Goal: Task Accomplishment & Management: Manage account settings

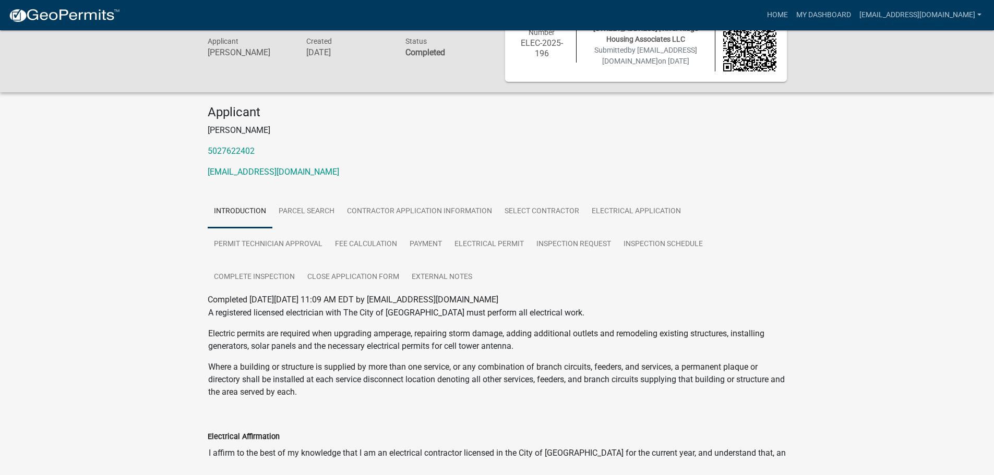
scroll to position [74, 0]
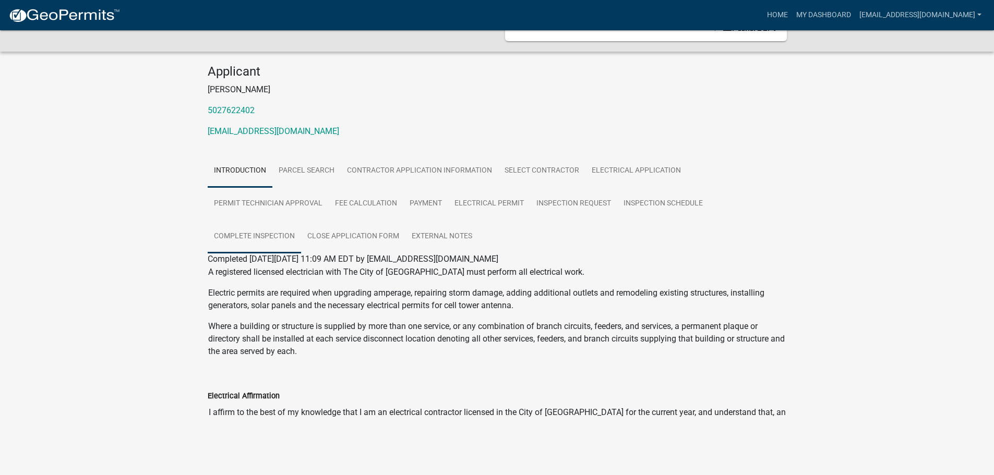
click at [259, 231] on link "Complete Inspection" at bounding box center [254, 236] width 93 height 33
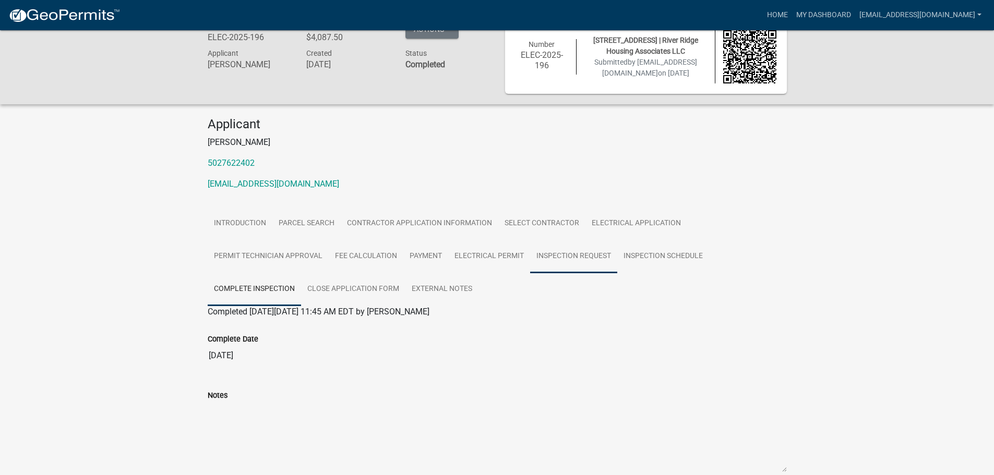
scroll to position [0, 0]
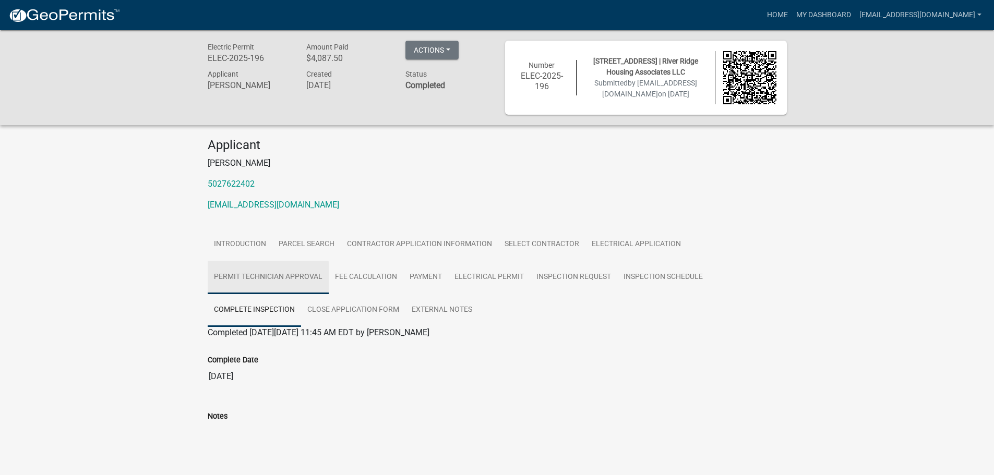
click at [302, 276] on link "Permit Technician Approval" at bounding box center [268, 277] width 121 height 33
click at [581, 240] on link "Select contractor" at bounding box center [541, 244] width 87 height 33
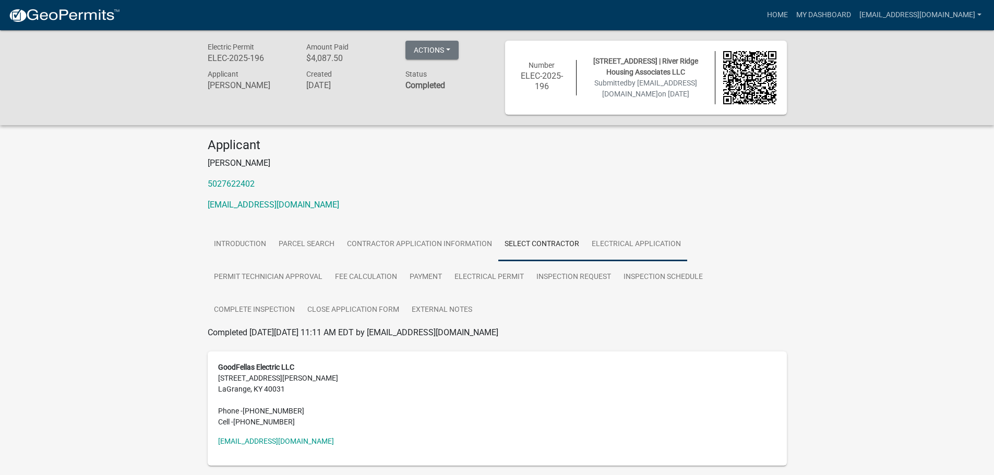
click at [604, 240] on link "Electrical Application" at bounding box center [636, 244] width 102 height 33
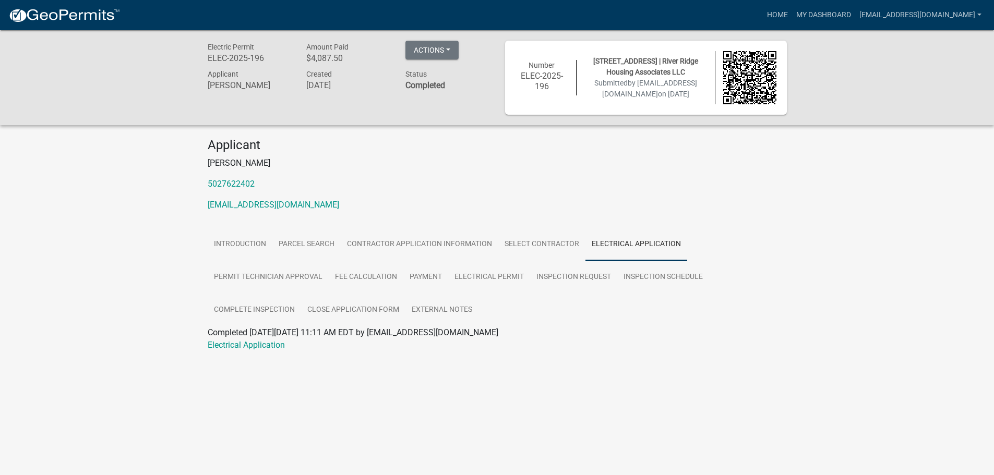
scroll to position [30, 0]
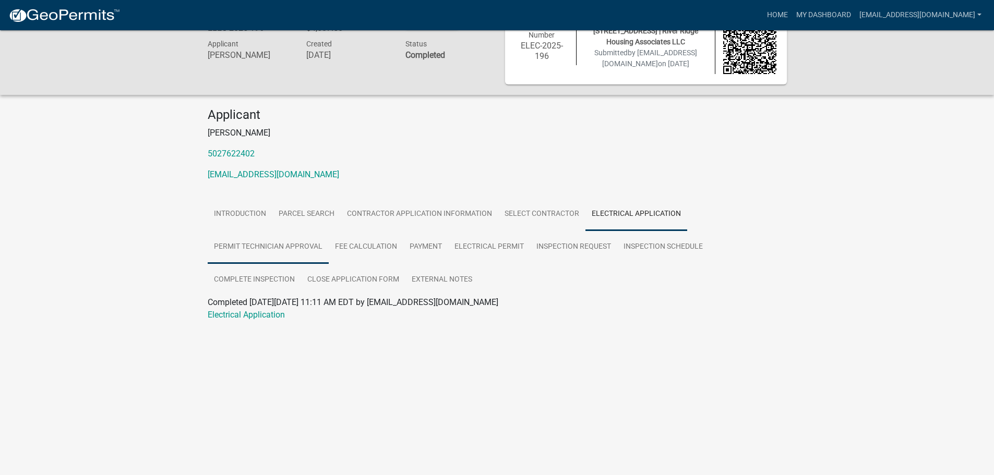
click at [268, 244] on link "Permit Technician Approval" at bounding box center [268, 247] width 121 height 33
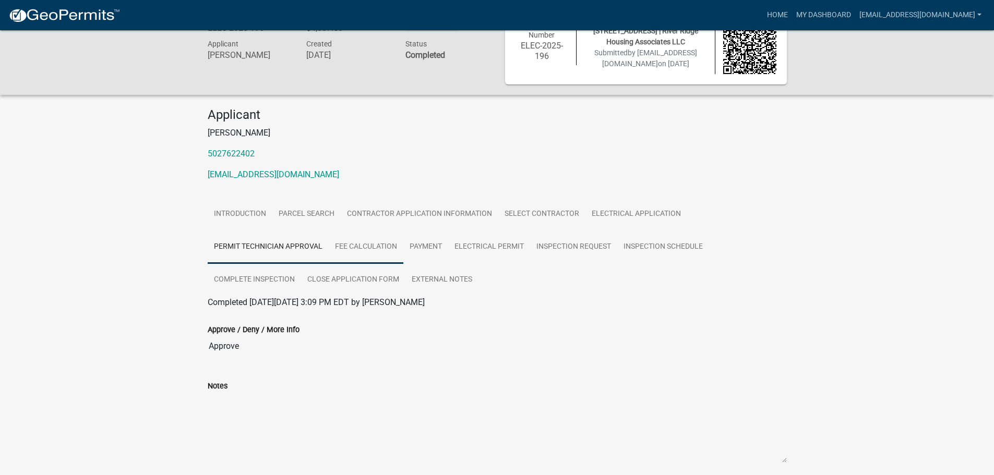
click at [362, 244] on link "Fee Calculation" at bounding box center [366, 247] width 75 height 33
click at [422, 243] on link "Payment" at bounding box center [425, 247] width 45 height 33
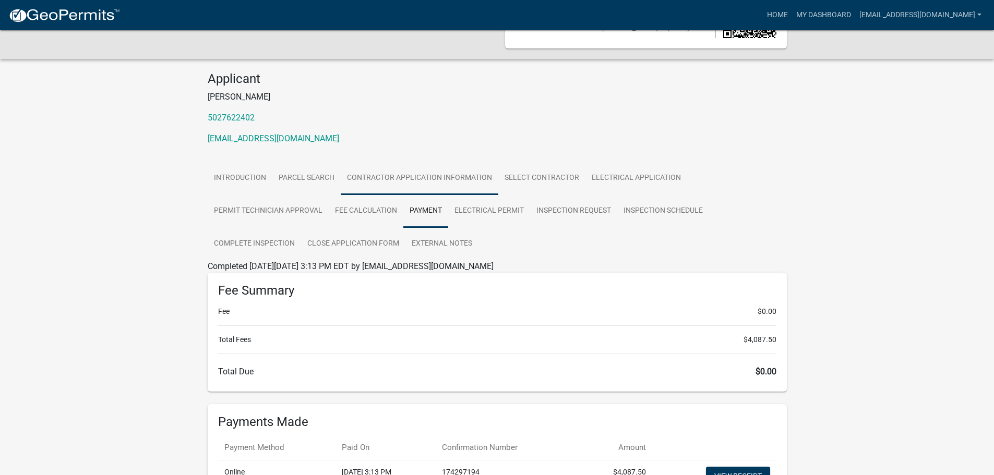
scroll to position [16, 0]
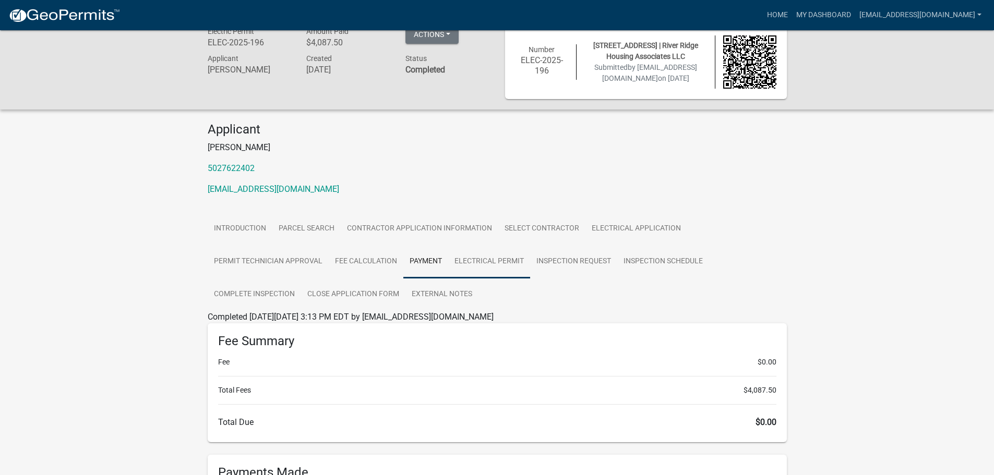
click at [489, 259] on link "Electrical Permit" at bounding box center [489, 261] width 82 height 33
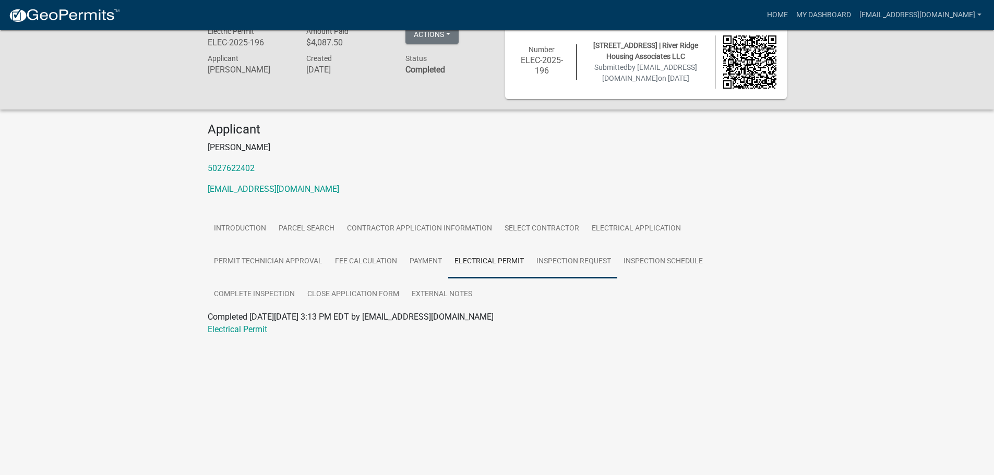
click at [560, 256] on link "Inspection Request" at bounding box center [573, 261] width 87 height 33
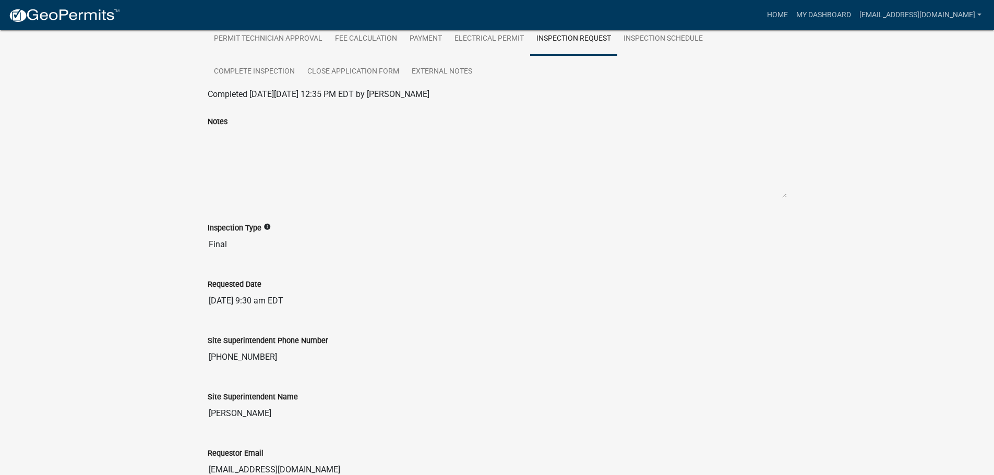
scroll to position [164, 0]
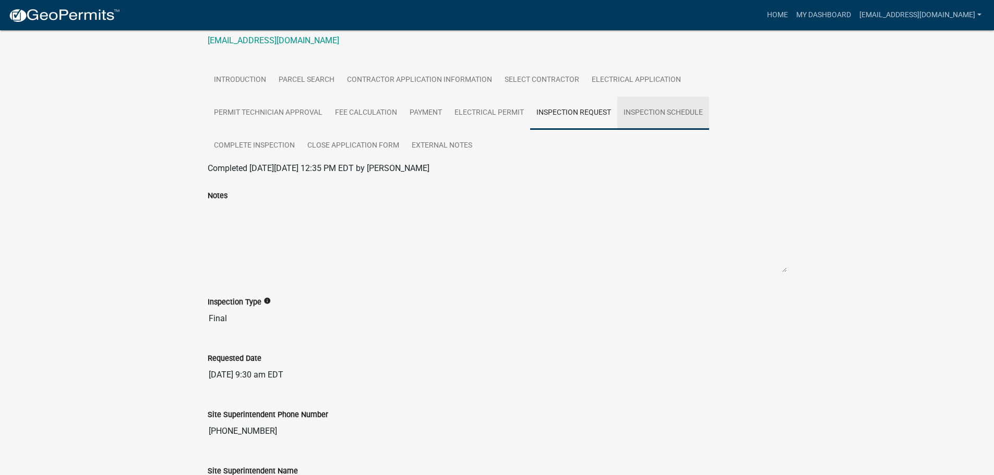
click at [648, 113] on link "Inspection Schedule" at bounding box center [663, 112] width 92 height 33
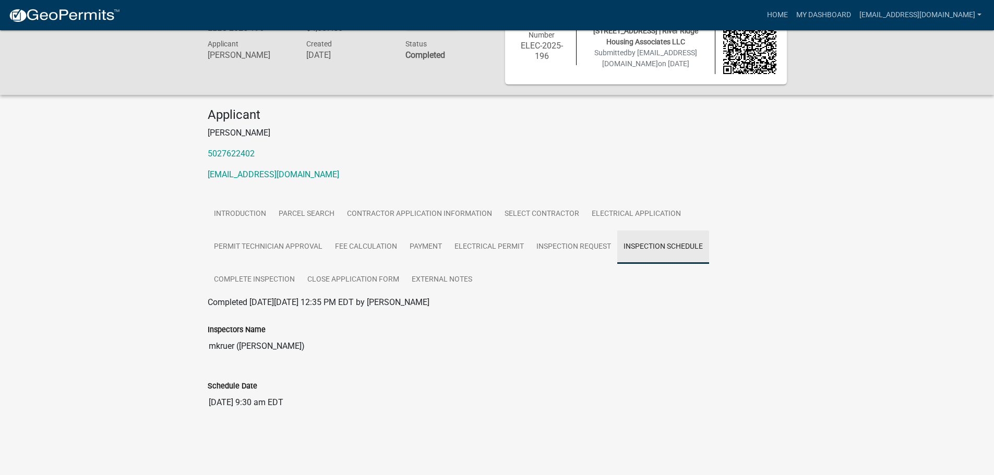
scroll to position [30, 0]
click at [236, 277] on link "Complete Inspection" at bounding box center [254, 279] width 93 height 33
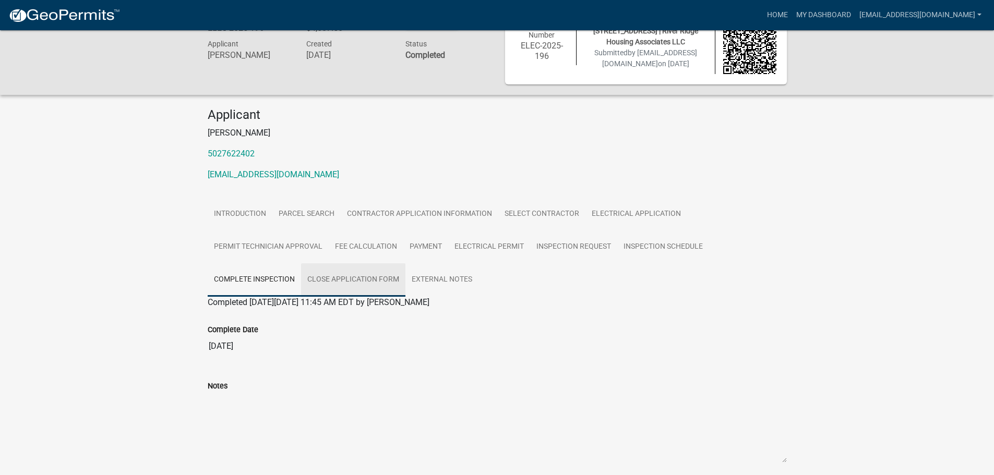
click at [324, 279] on link "Close Application Form" at bounding box center [353, 279] width 104 height 33
click at [262, 210] on link "Introduction" at bounding box center [240, 214] width 65 height 33
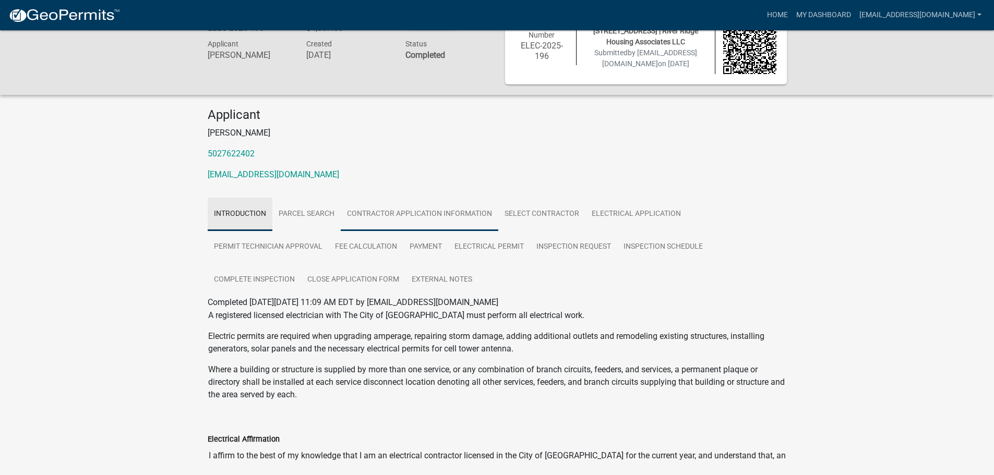
click at [382, 211] on link "Contractor Application Information" at bounding box center [420, 214] width 158 height 33
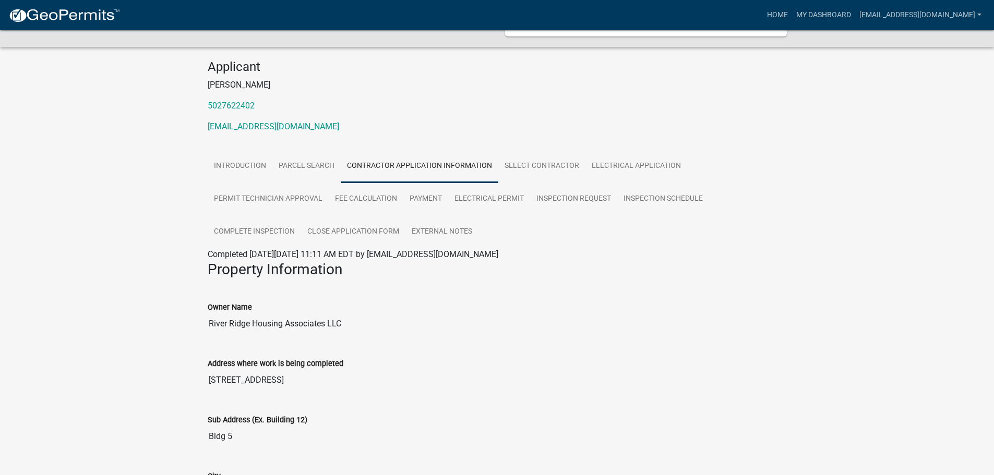
scroll to position [33, 0]
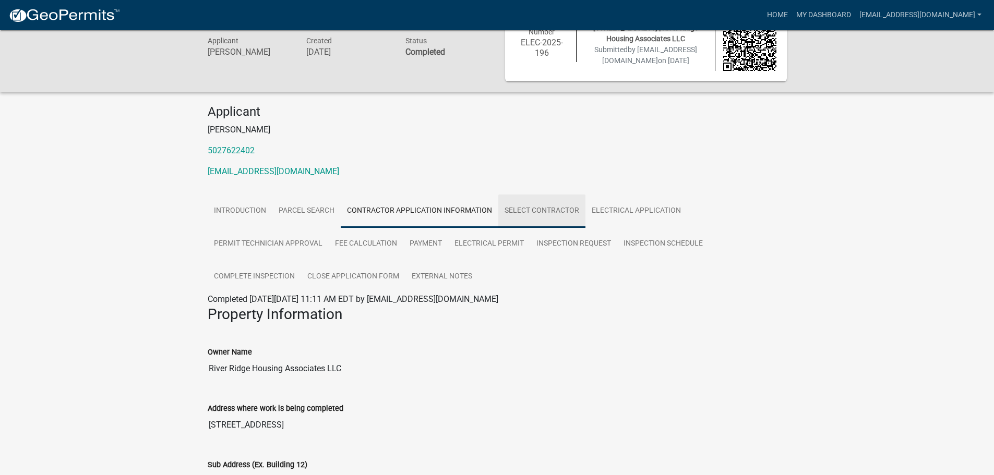
click at [534, 203] on link "Select contractor" at bounding box center [541, 211] width 87 height 33
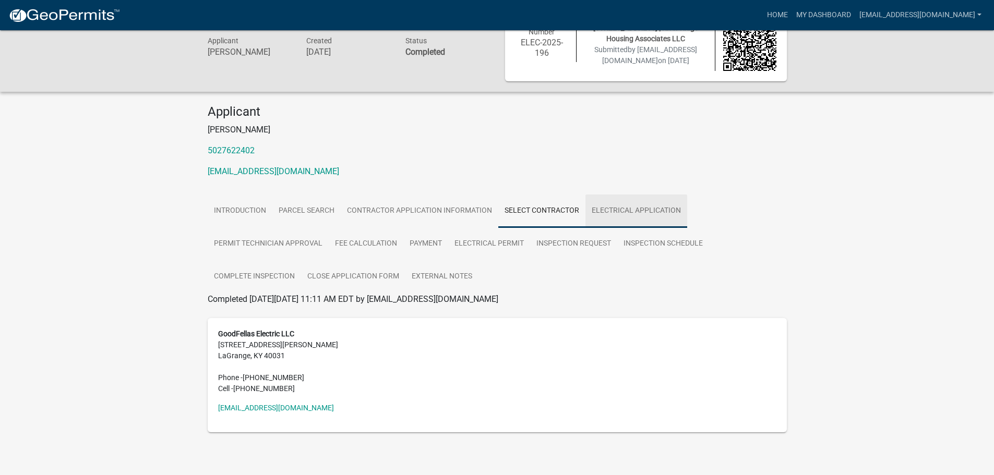
click at [623, 203] on link "Electrical Application" at bounding box center [636, 211] width 102 height 33
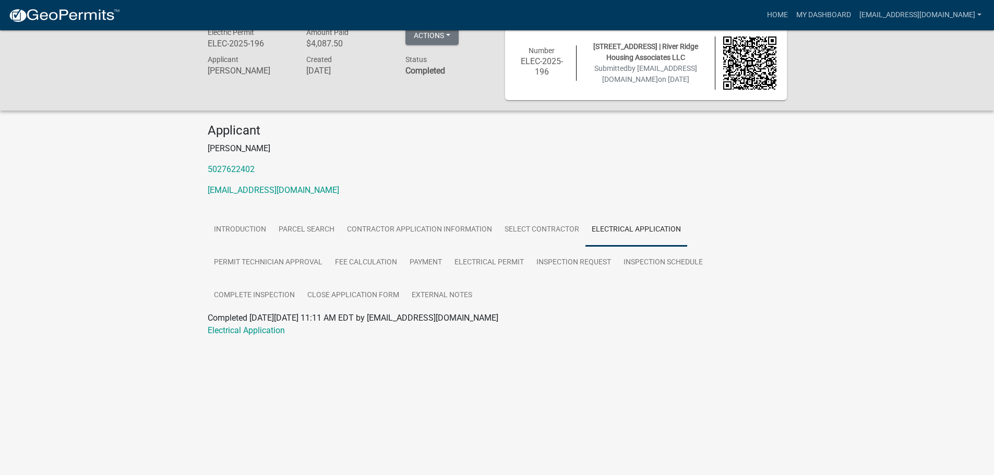
scroll to position [0, 0]
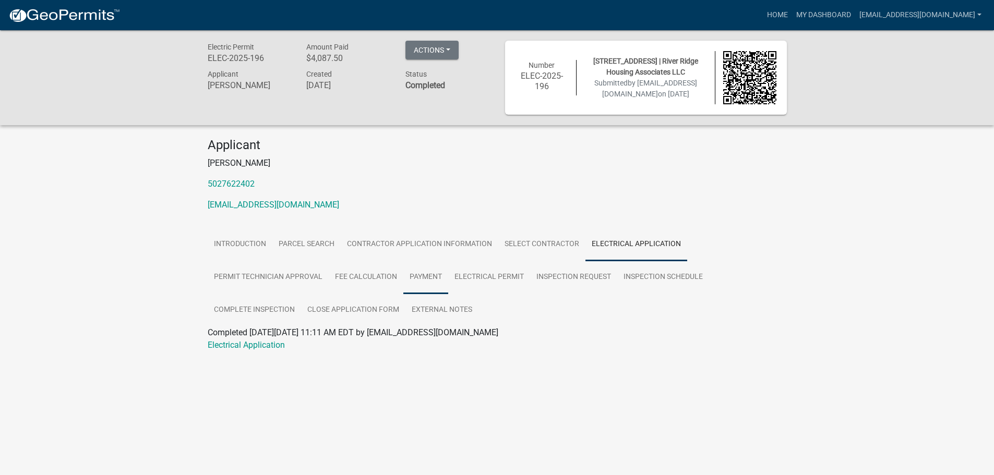
click at [409, 274] on link "Payment" at bounding box center [425, 277] width 45 height 33
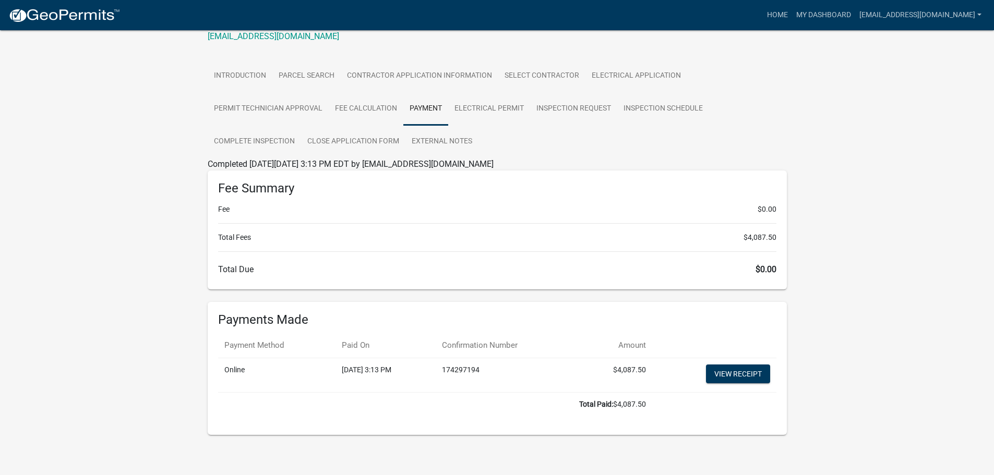
scroll to position [172, 0]
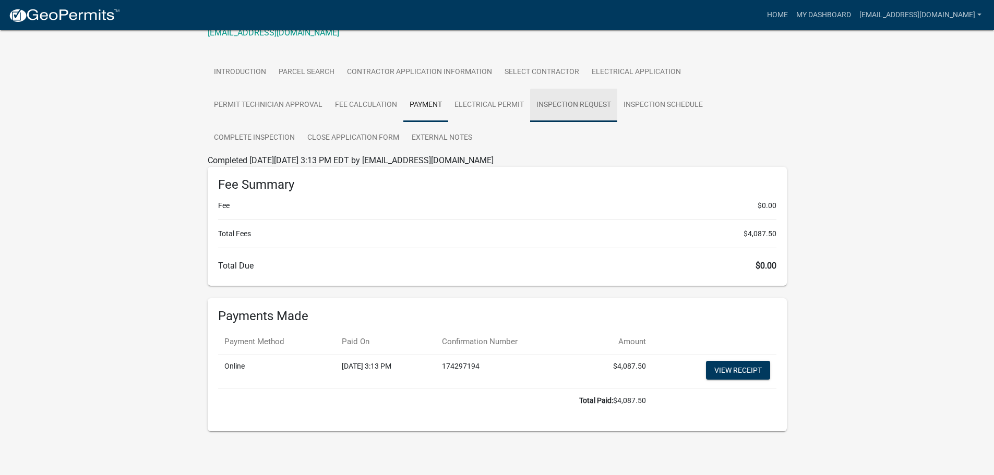
click at [589, 97] on link "Inspection Request" at bounding box center [573, 105] width 87 height 33
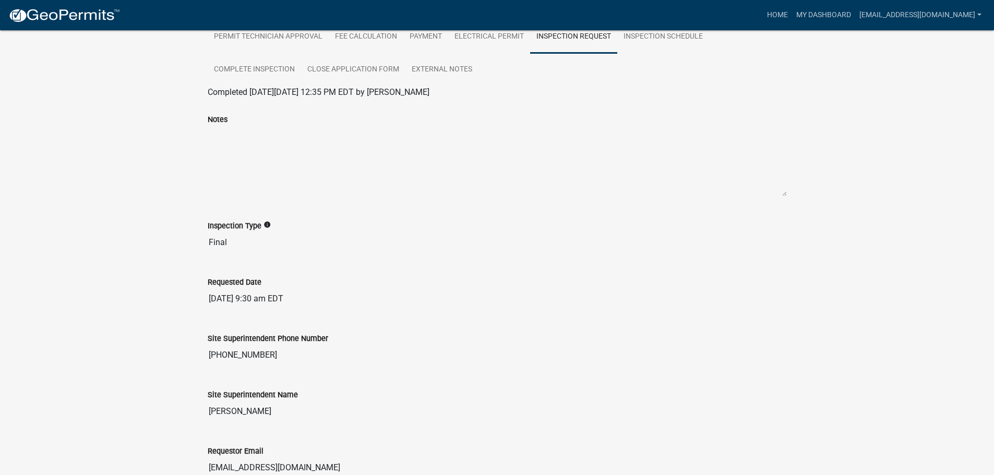
scroll to position [112, 0]
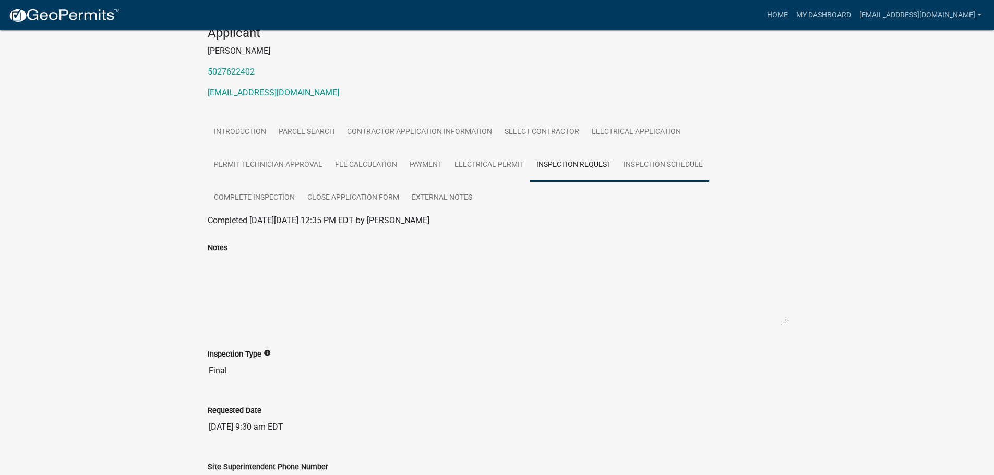
click at [683, 170] on link "Inspection Schedule" at bounding box center [663, 165] width 92 height 33
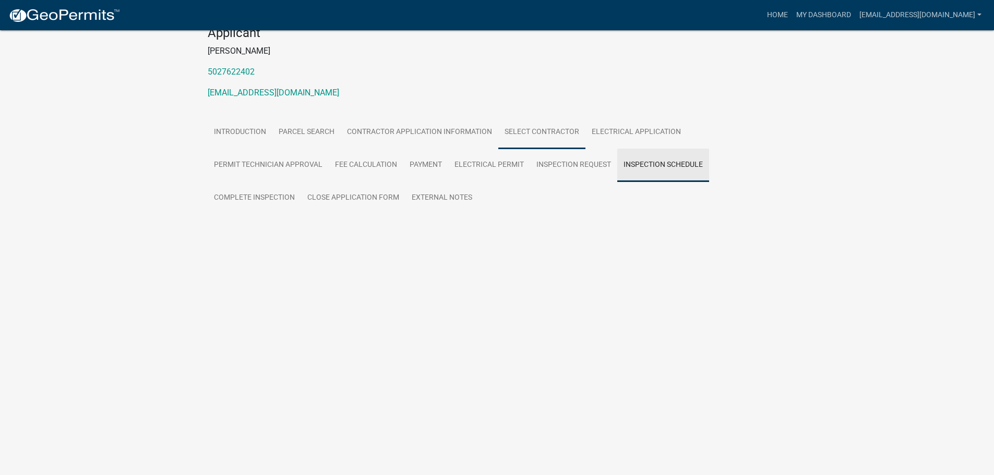
scroll to position [30, 0]
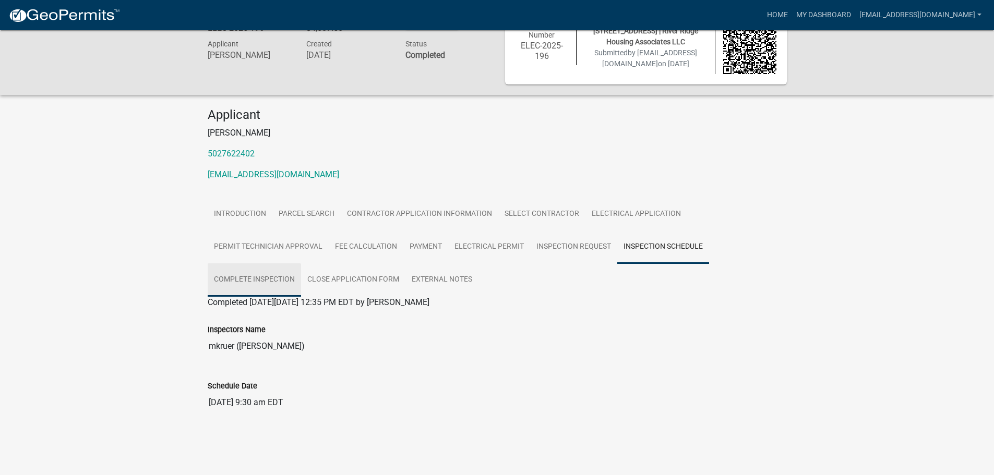
click at [256, 281] on link "Complete Inspection" at bounding box center [254, 279] width 93 height 33
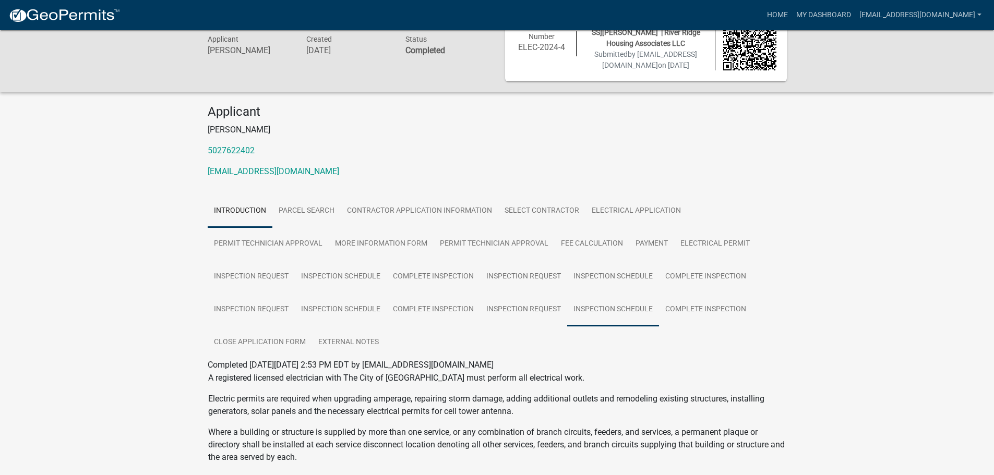
scroll to position [141, 0]
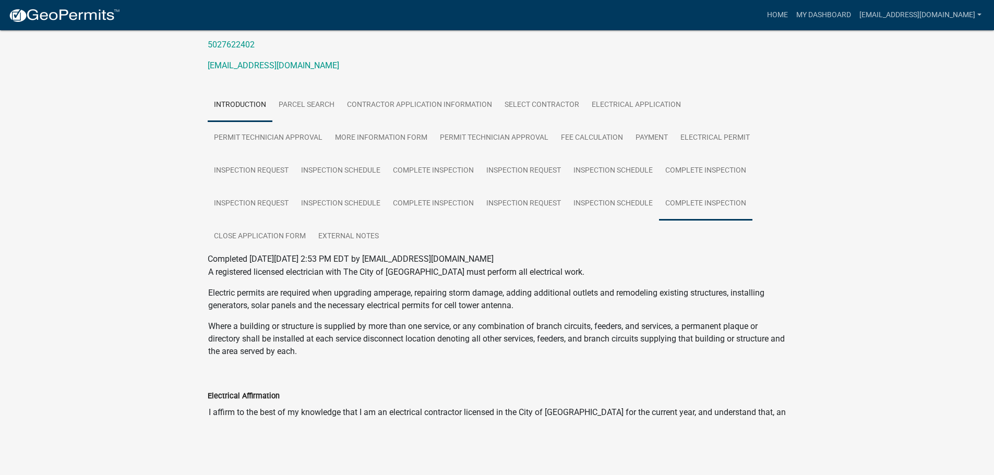
click at [682, 200] on link "Complete Inspection" at bounding box center [705, 203] width 93 height 33
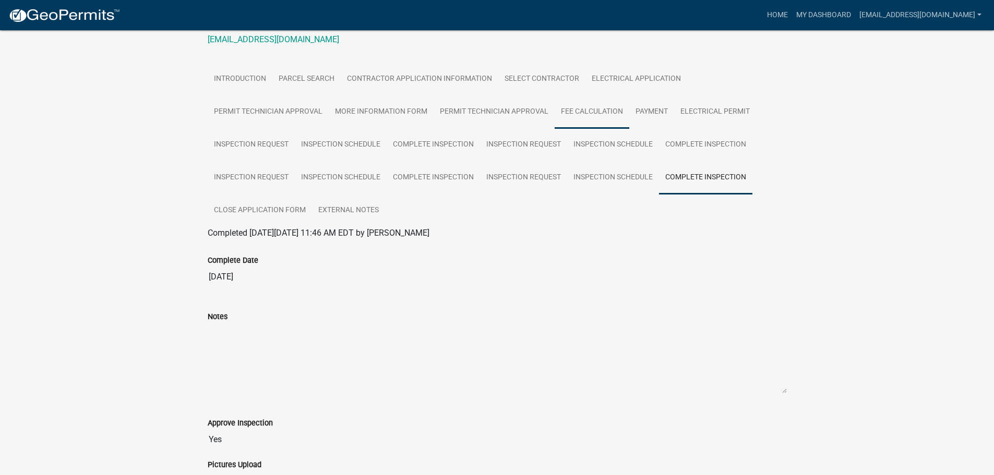
scroll to position [163, 0]
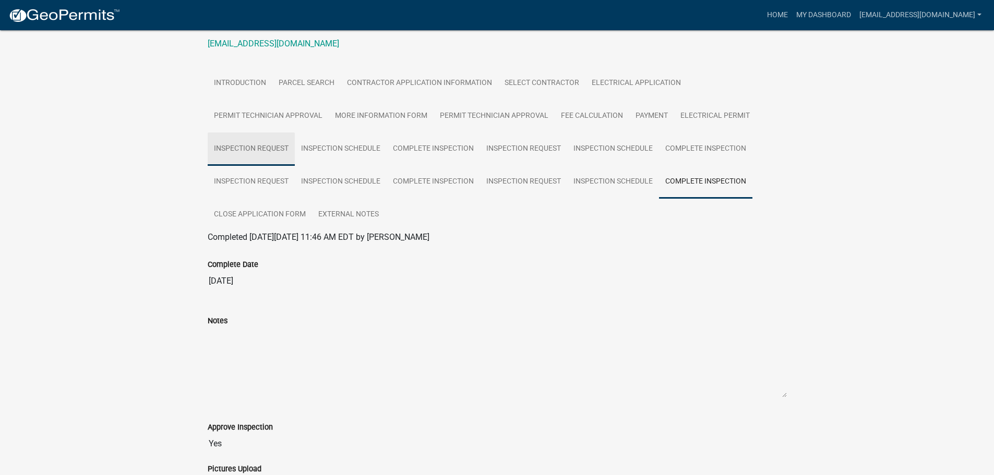
click at [266, 148] on link "Inspection Request" at bounding box center [251, 148] width 87 height 33
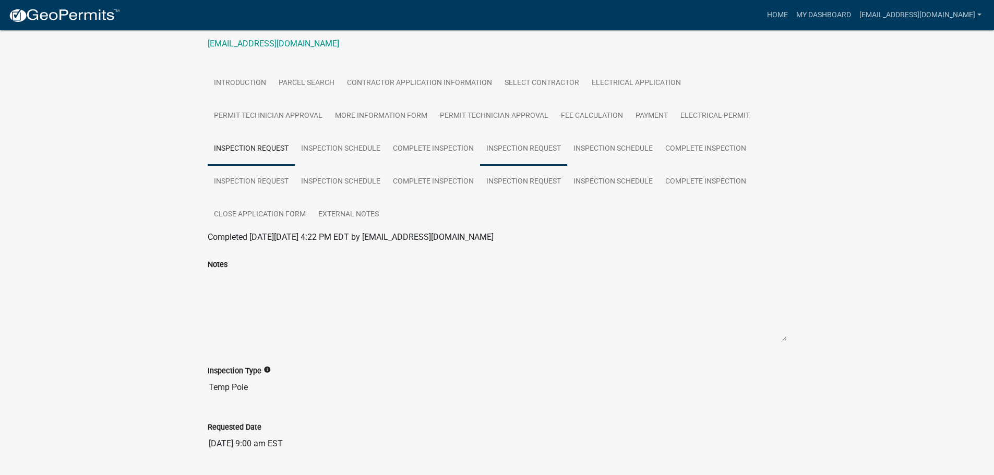
click at [513, 145] on link "Inspection Request" at bounding box center [523, 148] width 87 height 33
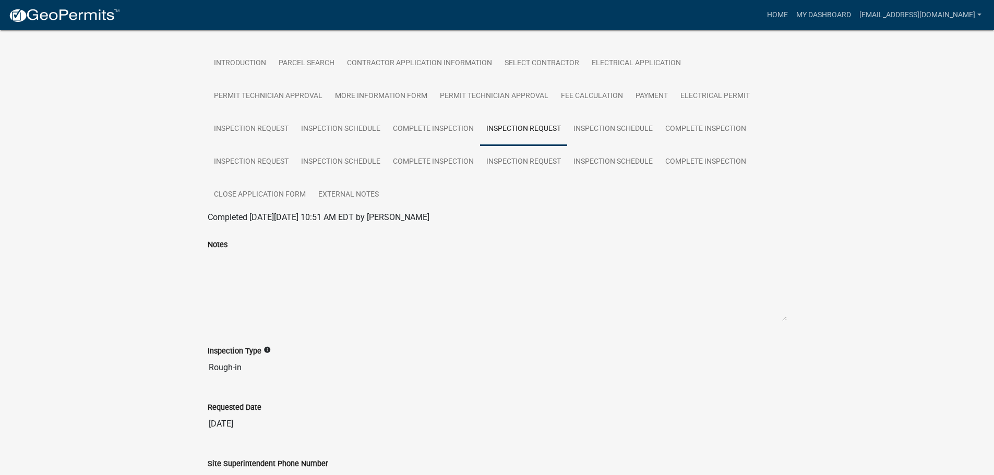
scroll to position [261, 0]
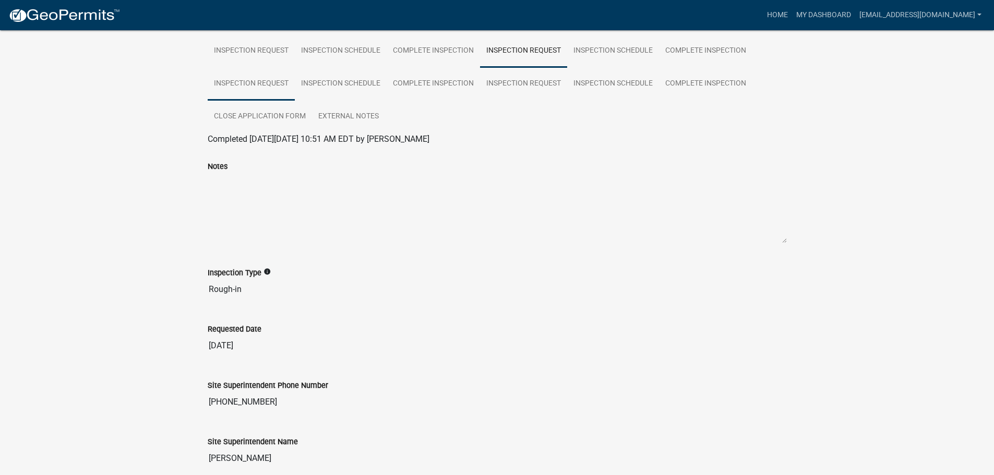
click at [263, 87] on link "Inspection Request" at bounding box center [251, 83] width 87 height 33
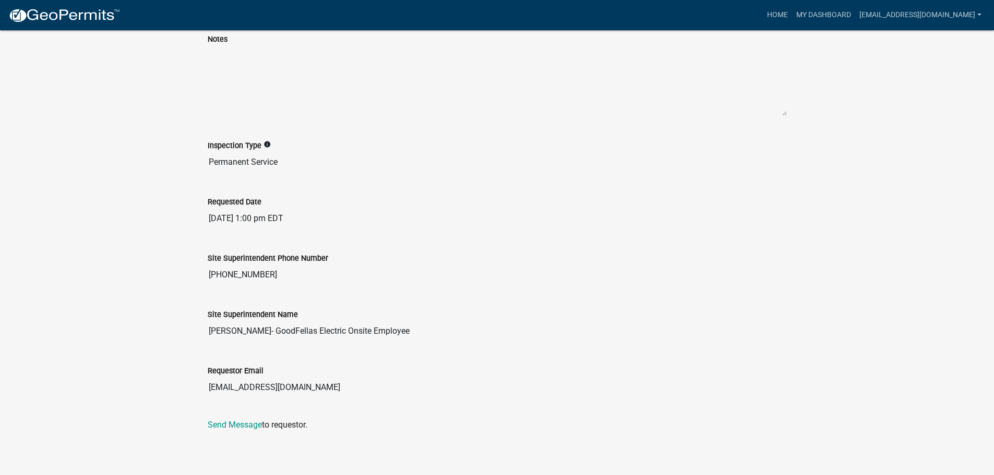
scroll to position [179, 0]
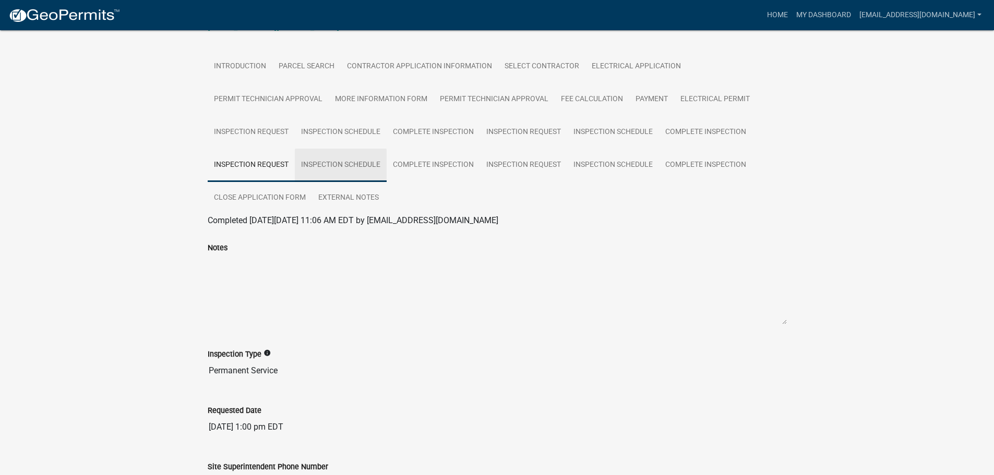
click at [345, 170] on link "Inspection Schedule" at bounding box center [341, 165] width 92 height 33
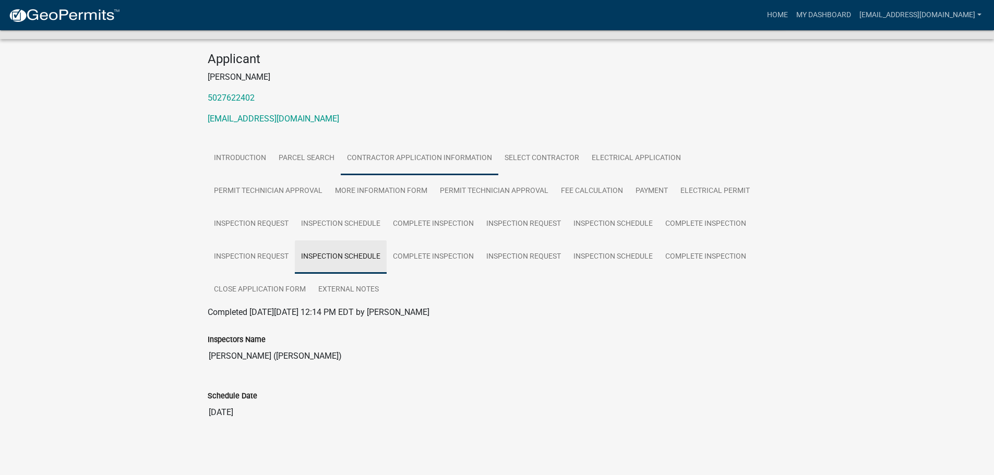
scroll to position [88, 0]
click at [523, 248] on link "Inspection Request" at bounding box center [523, 256] width 87 height 33
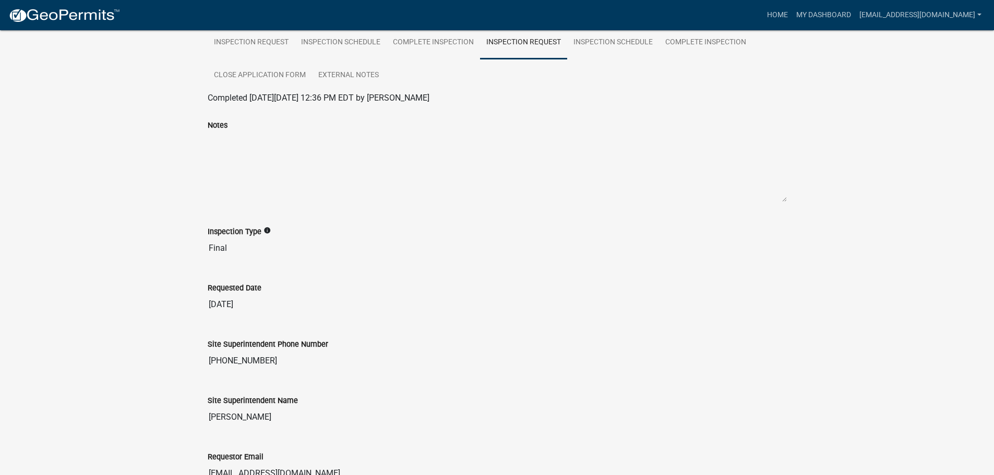
scroll to position [284, 0]
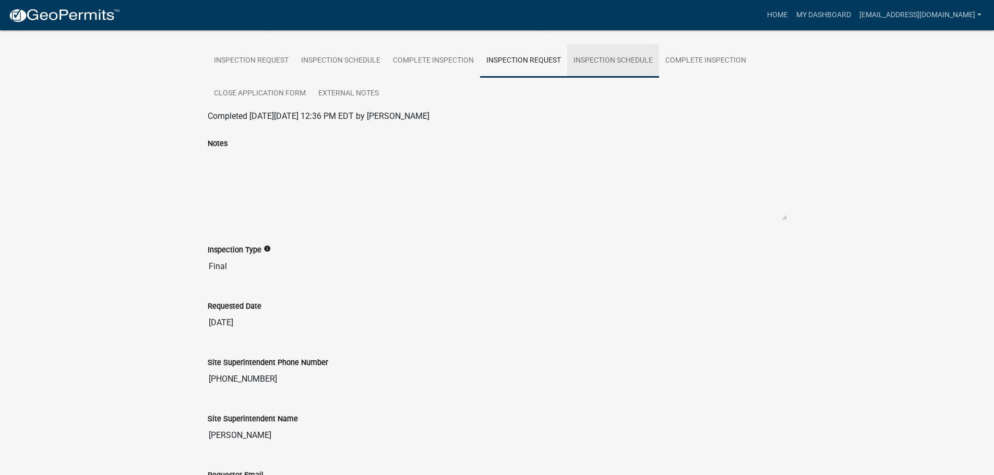
click at [610, 61] on link "Inspection Schedule" at bounding box center [613, 60] width 92 height 33
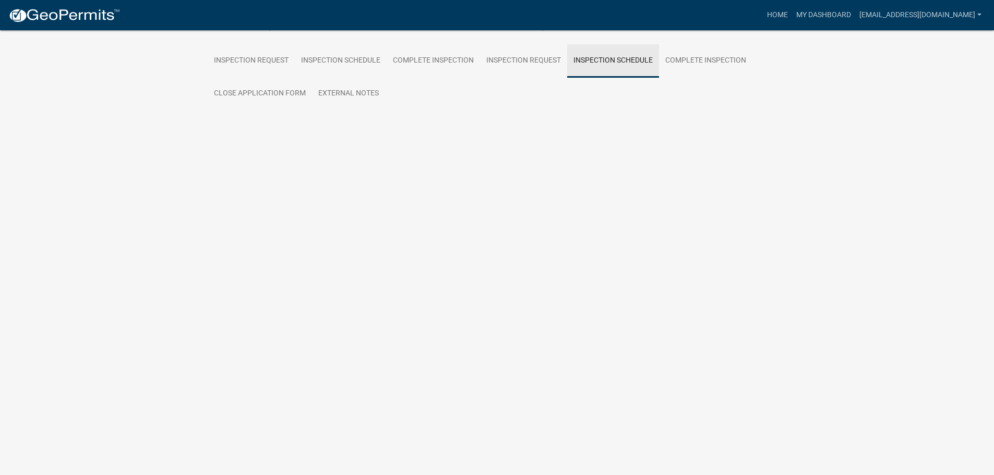
scroll to position [88, 0]
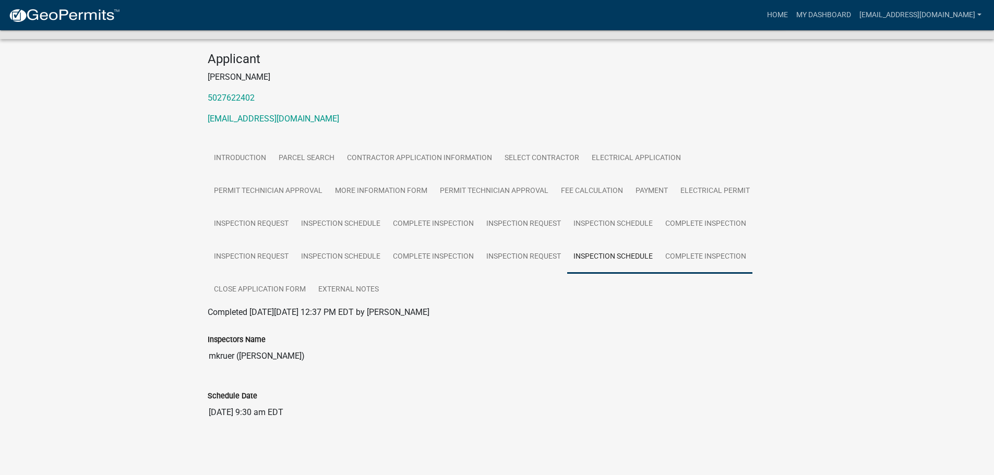
click at [696, 256] on link "Complete Inspection" at bounding box center [705, 256] width 93 height 33
click at [269, 283] on link "Close Application Form" at bounding box center [260, 289] width 104 height 33
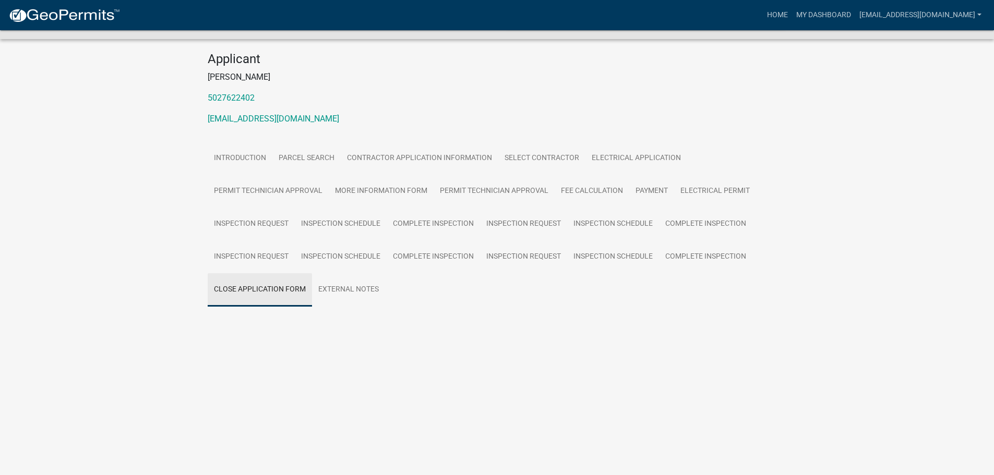
scroll to position [31, 0]
